Goal: Task Accomplishment & Management: Use online tool/utility

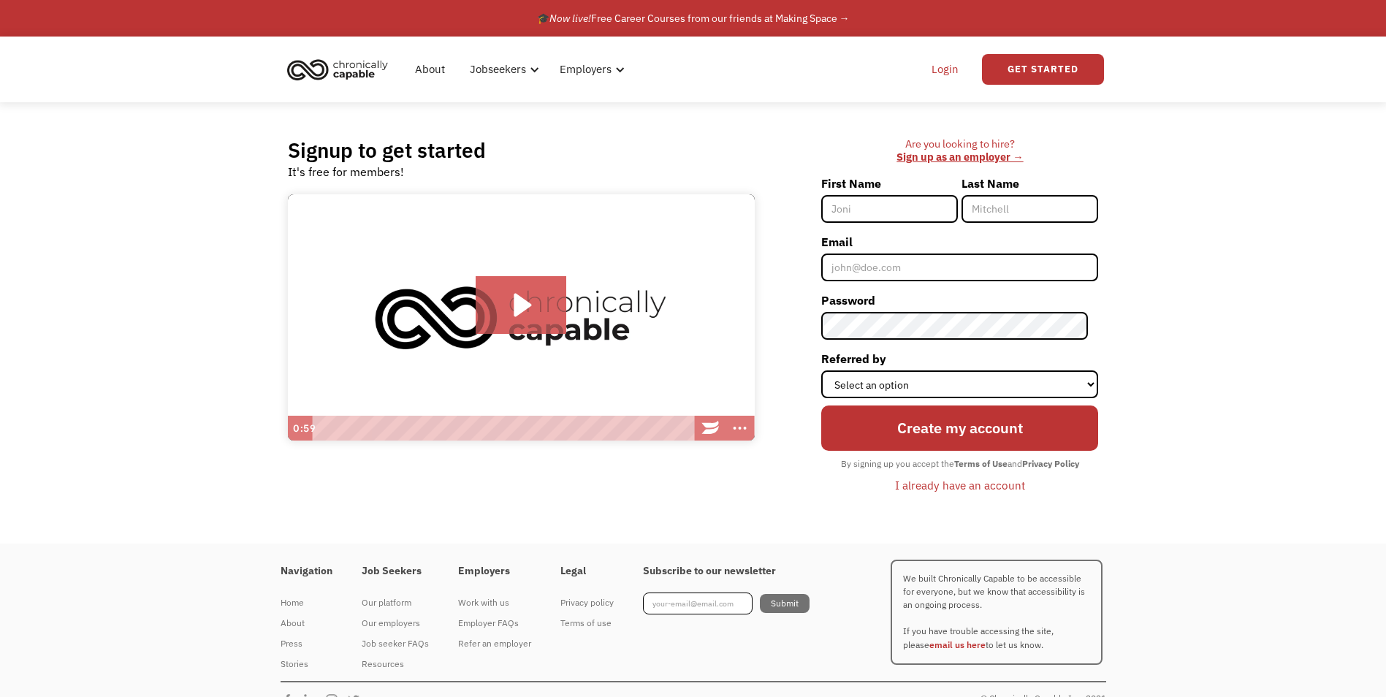
click at [937, 68] on link "Login" at bounding box center [944, 69] width 45 height 47
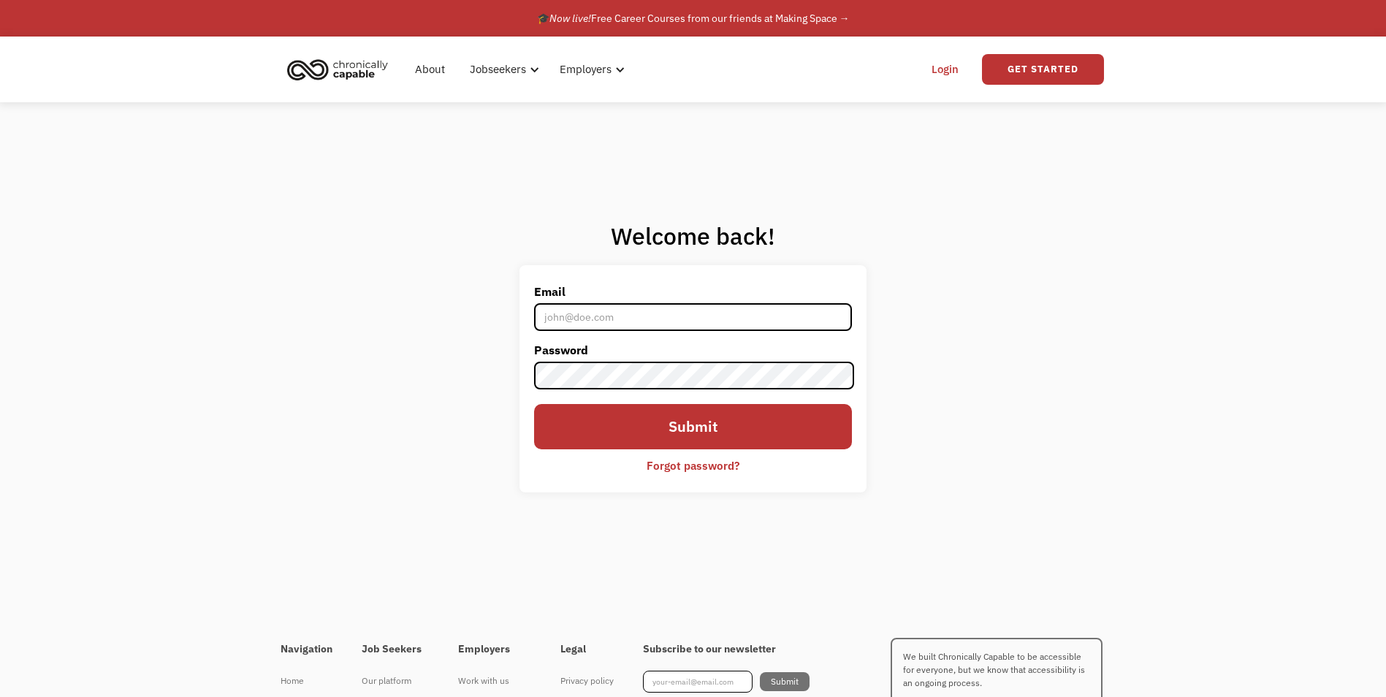
type input "[PERSON_NAME][EMAIL_ADDRESS][DOMAIN_NAME]"
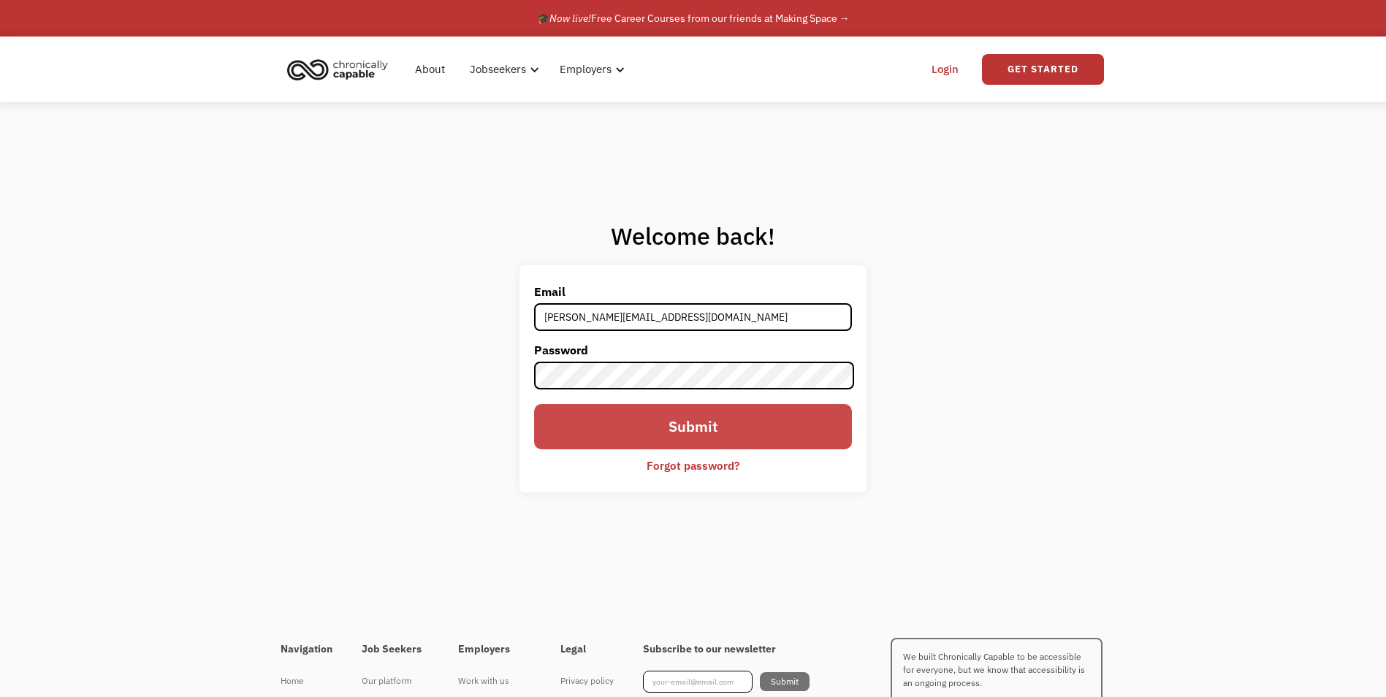
drag, startPoint x: 615, startPoint y: 334, endPoint x: 628, endPoint y: 419, distance: 85.7
click at [628, 419] on form "Email [PERSON_NAME][EMAIL_ADDRESS][DOMAIN_NAME] Password Submit Forgot password?" at bounding box center [692, 379] width 317 height 198
click at [937, 386] on div "Welcome back! Email [PERSON_NAME][EMAIL_ADDRESS][DOMAIN_NAME] Password Submit F…" at bounding box center [693, 361] width 1386 height 519
click at [799, 416] on input "Submit" at bounding box center [692, 426] width 317 height 45
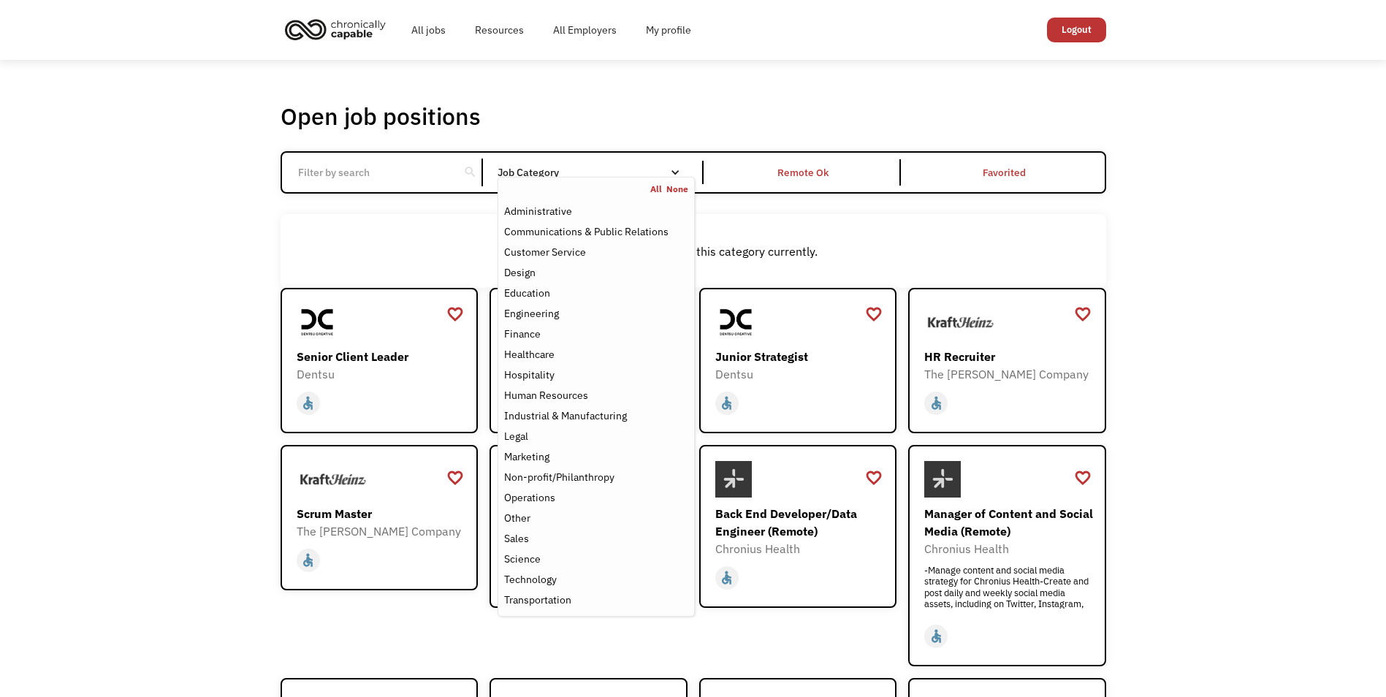
click at [917, 210] on div "Open job positions You have X liked items Search search Filter by category Admi…" at bounding box center [692, 519] width 825 height 835
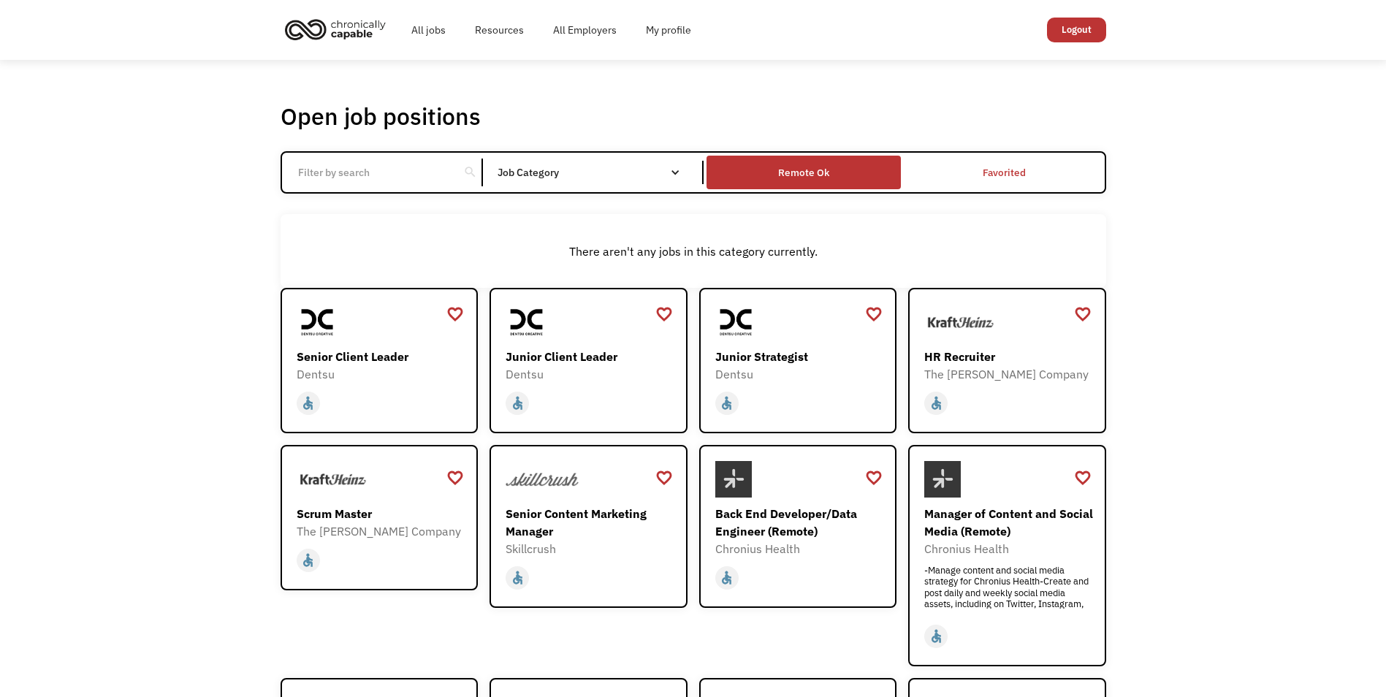
click at [834, 161] on div "Remote Ok" at bounding box center [803, 172] width 194 height 26
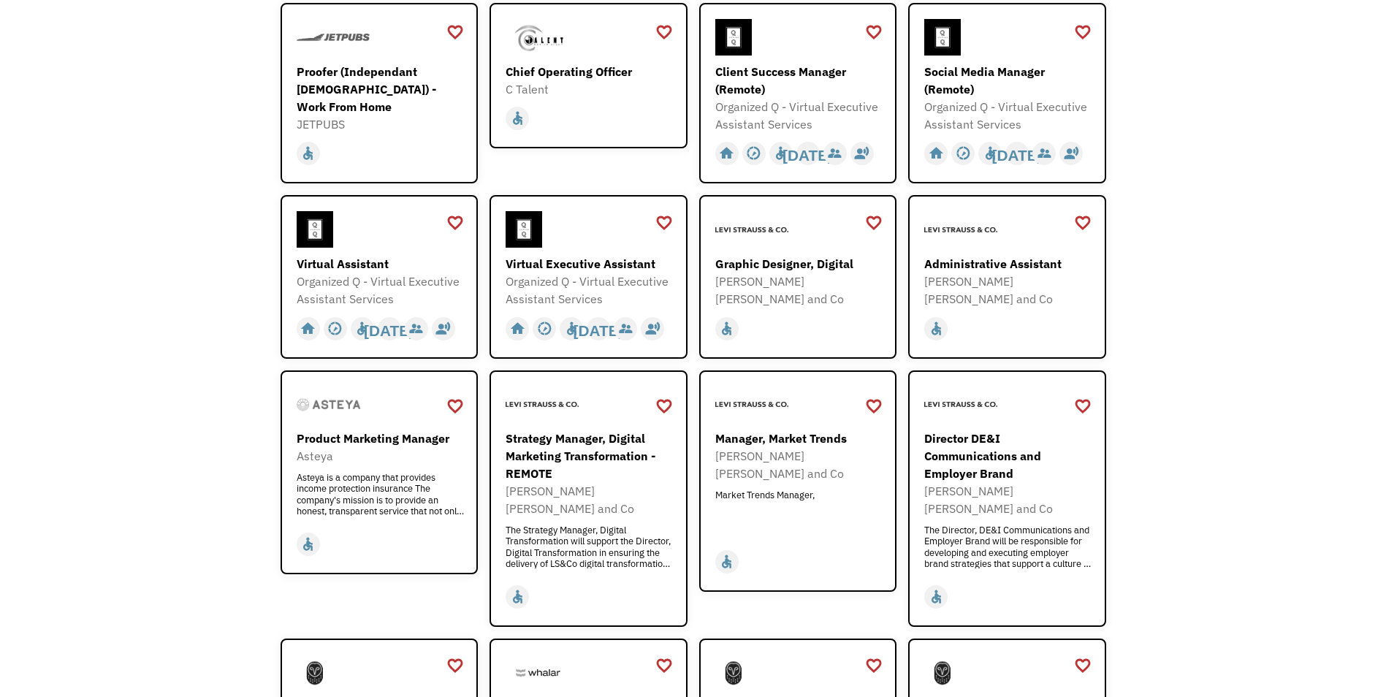
scroll to position [584, 0]
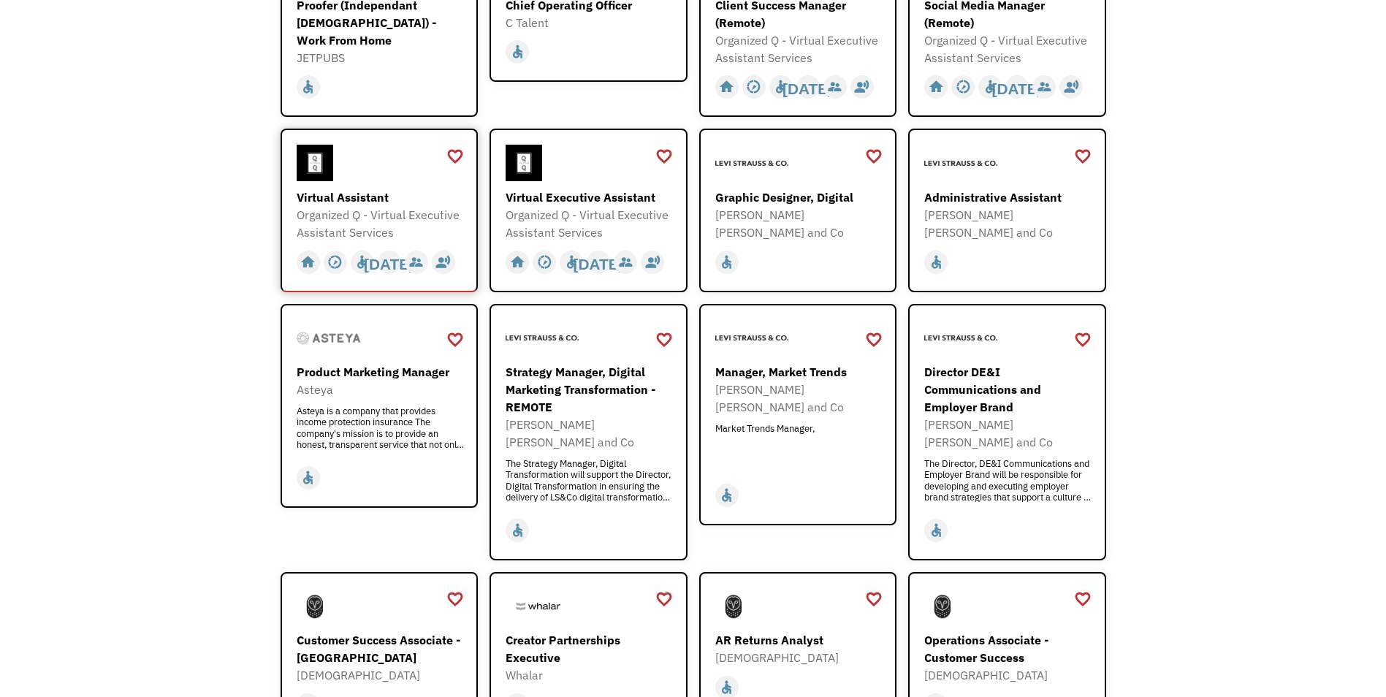
click at [328, 199] on div "Virtual Assistant" at bounding box center [381, 197] width 169 height 18
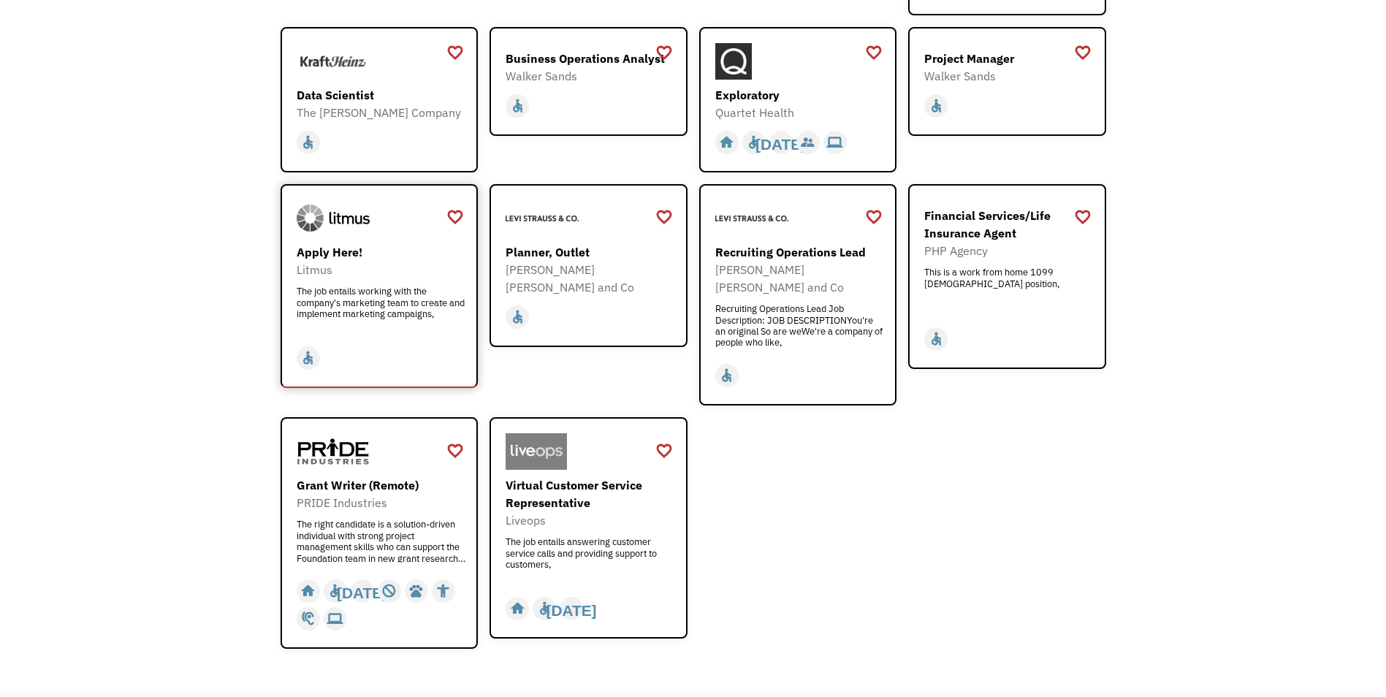
scroll to position [1680, 0]
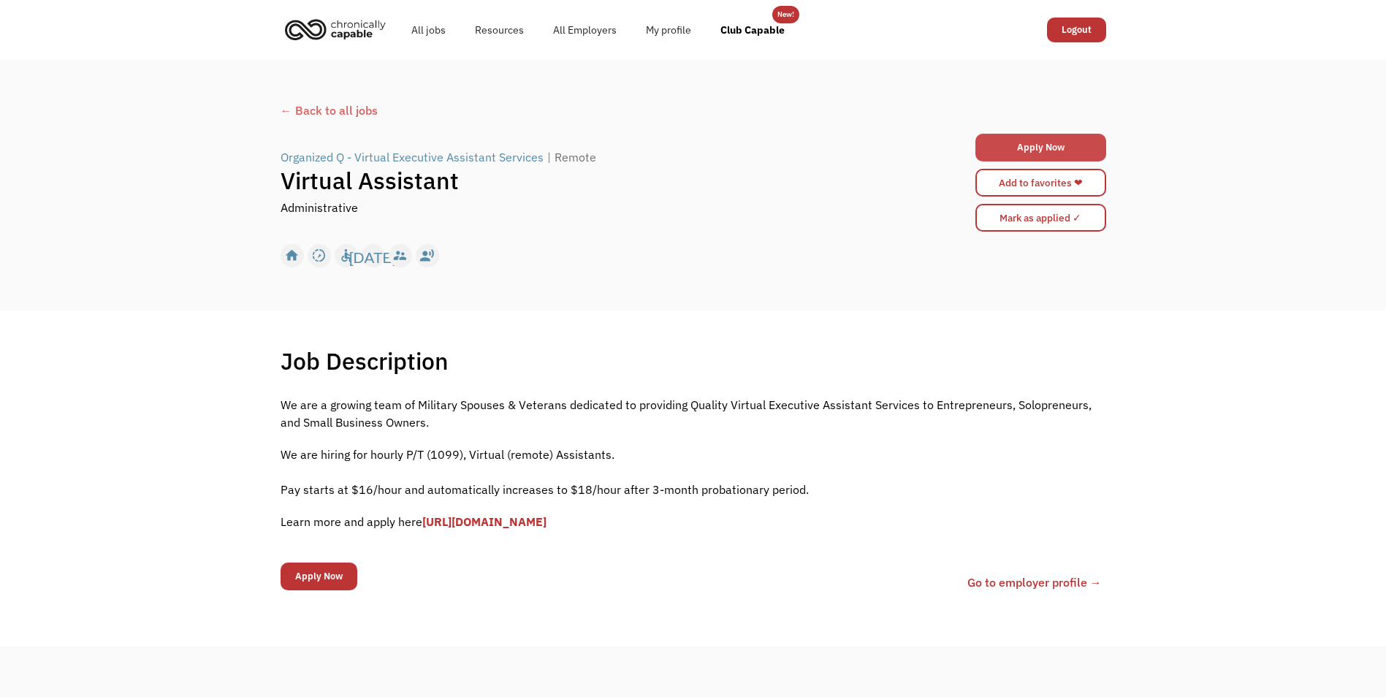
click at [986, 138] on link "Apply Now" at bounding box center [1040, 148] width 131 height 28
click at [1046, 137] on link "Apply Now" at bounding box center [1040, 148] width 131 height 28
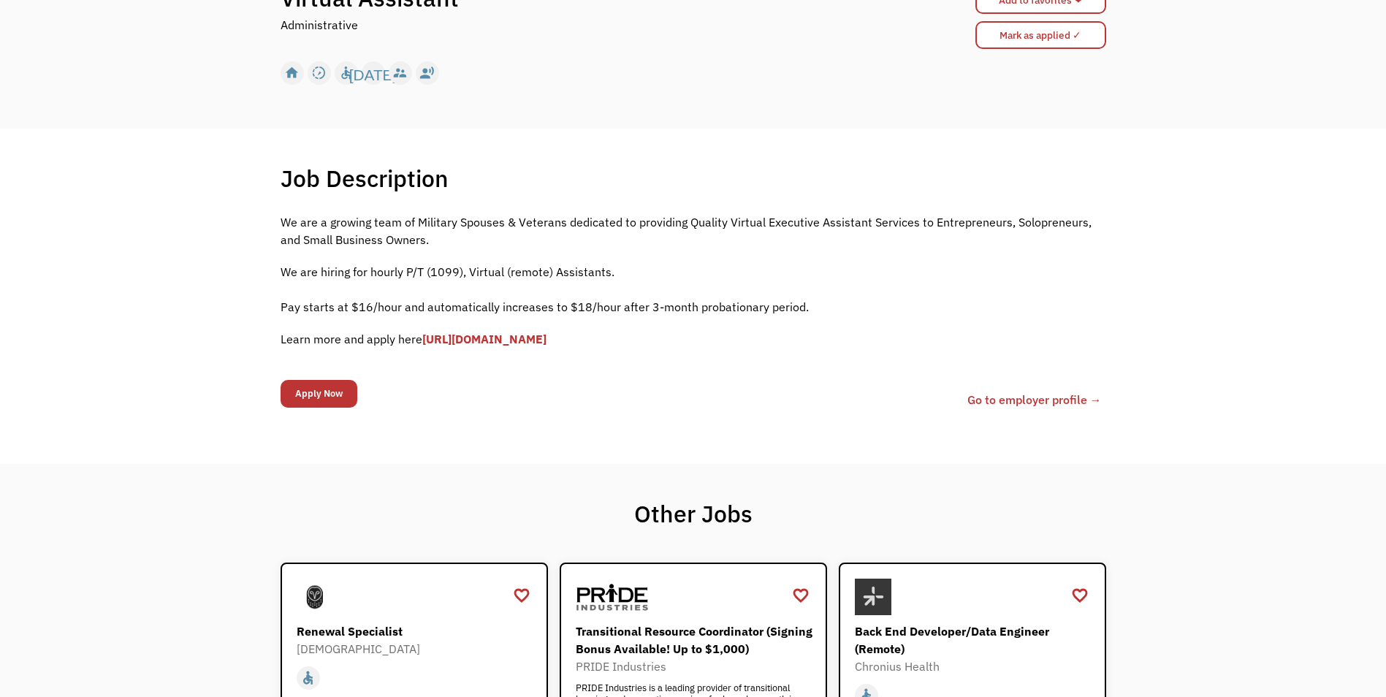
scroll to position [146, 0]
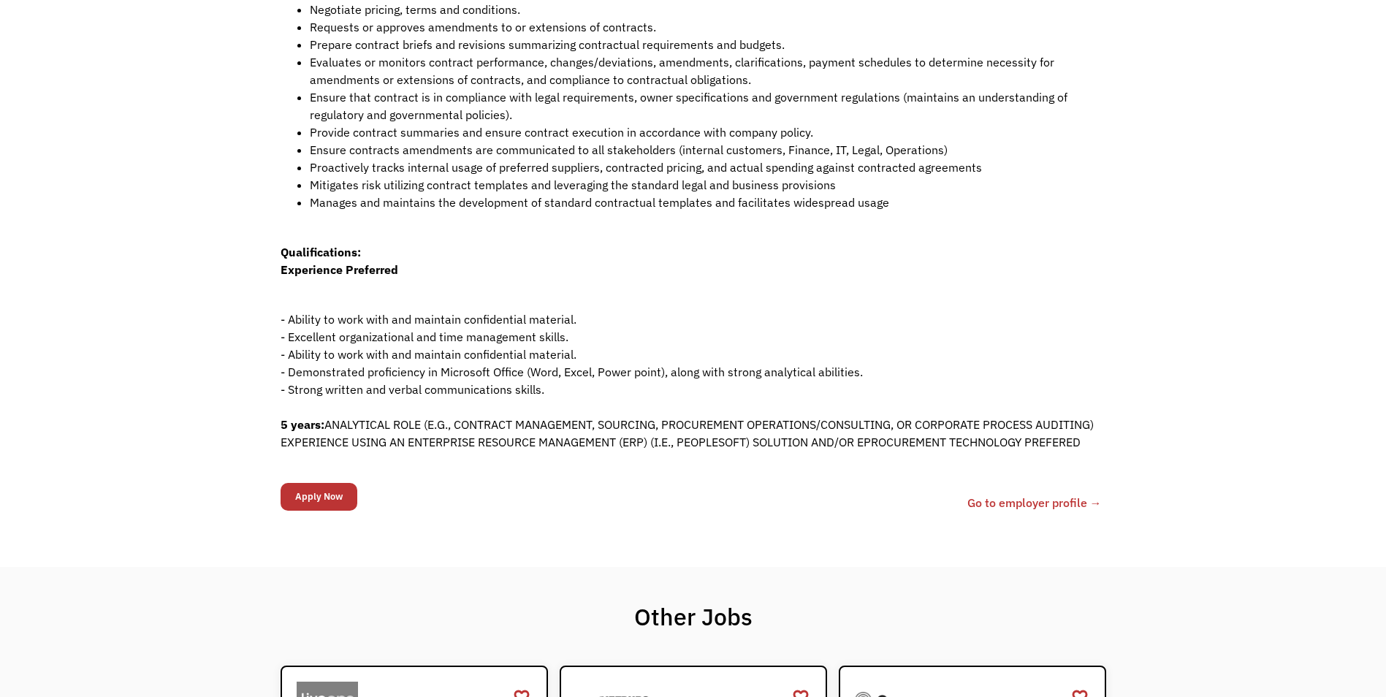
scroll to position [69, 0]
